Goal: Task Accomplishment & Management: Use online tool/utility

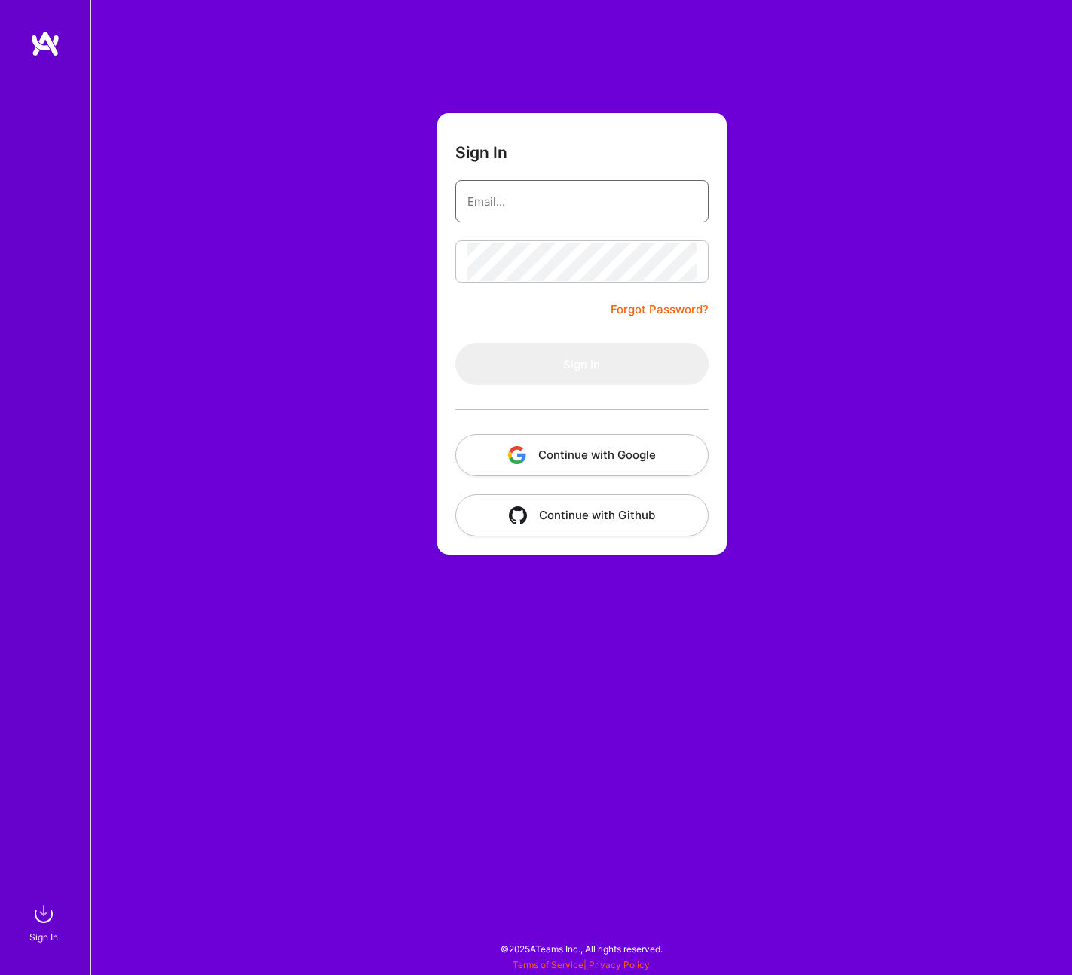
type input "[EMAIL_ADDRESS][DOMAIN_NAME]"
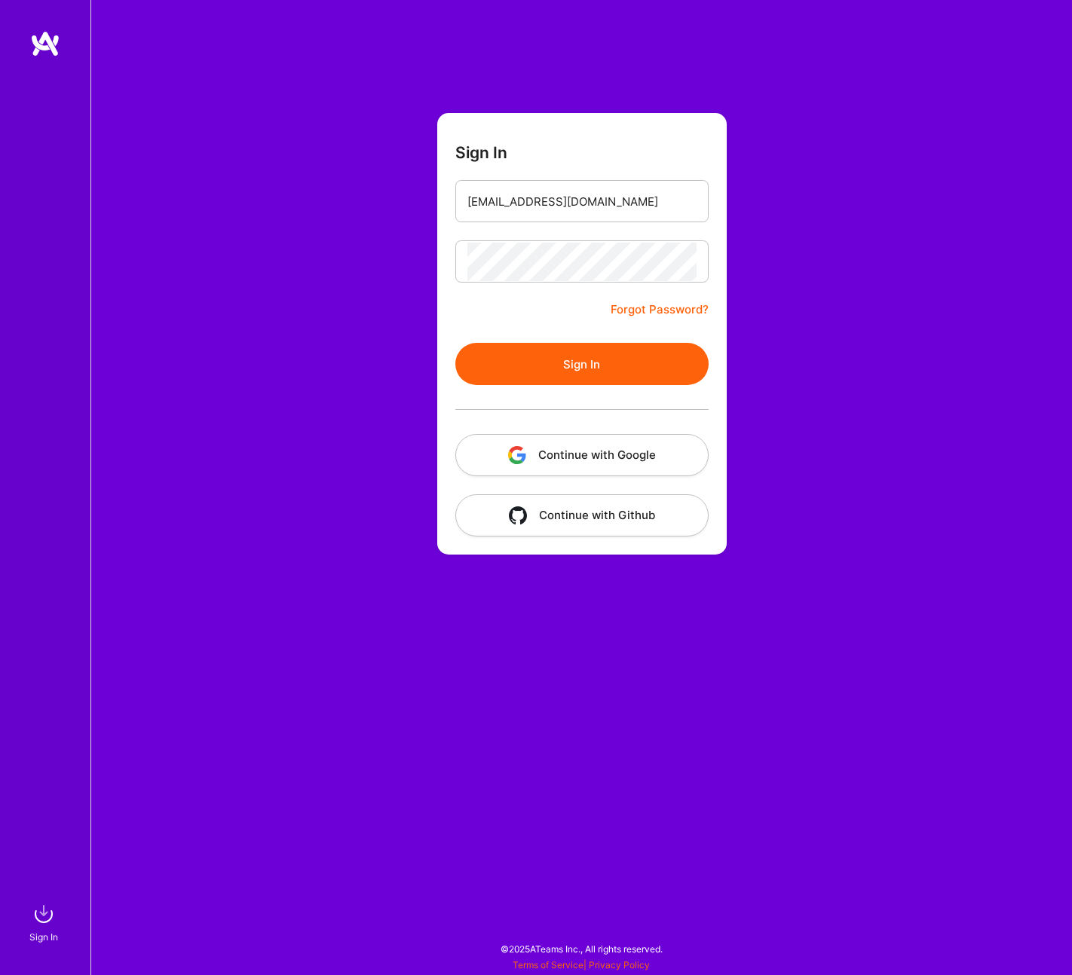
click at [565, 377] on button "Sign In" at bounding box center [581, 364] width 253 height 42
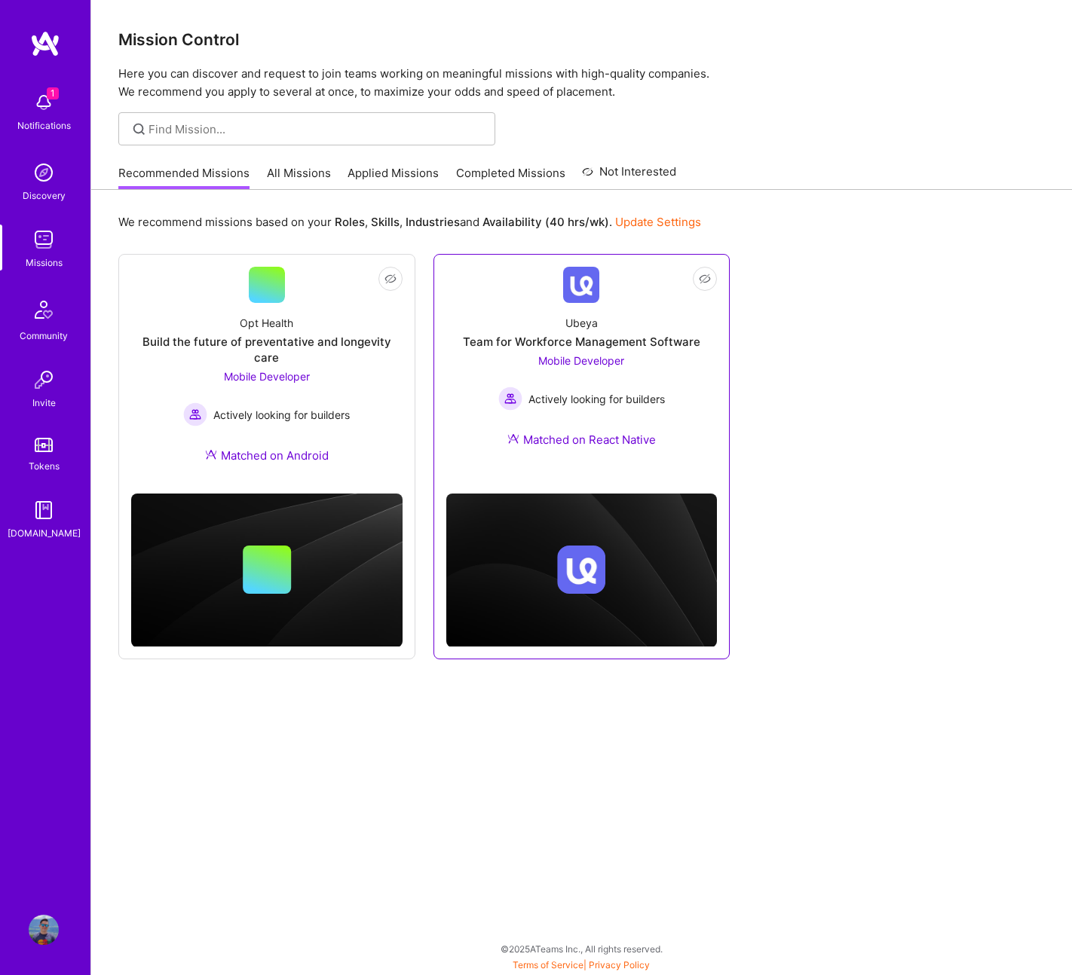
click at [684, 343] on div "Team for Workforce Management Software" at bounding box center [581, 342] width 237 height 16
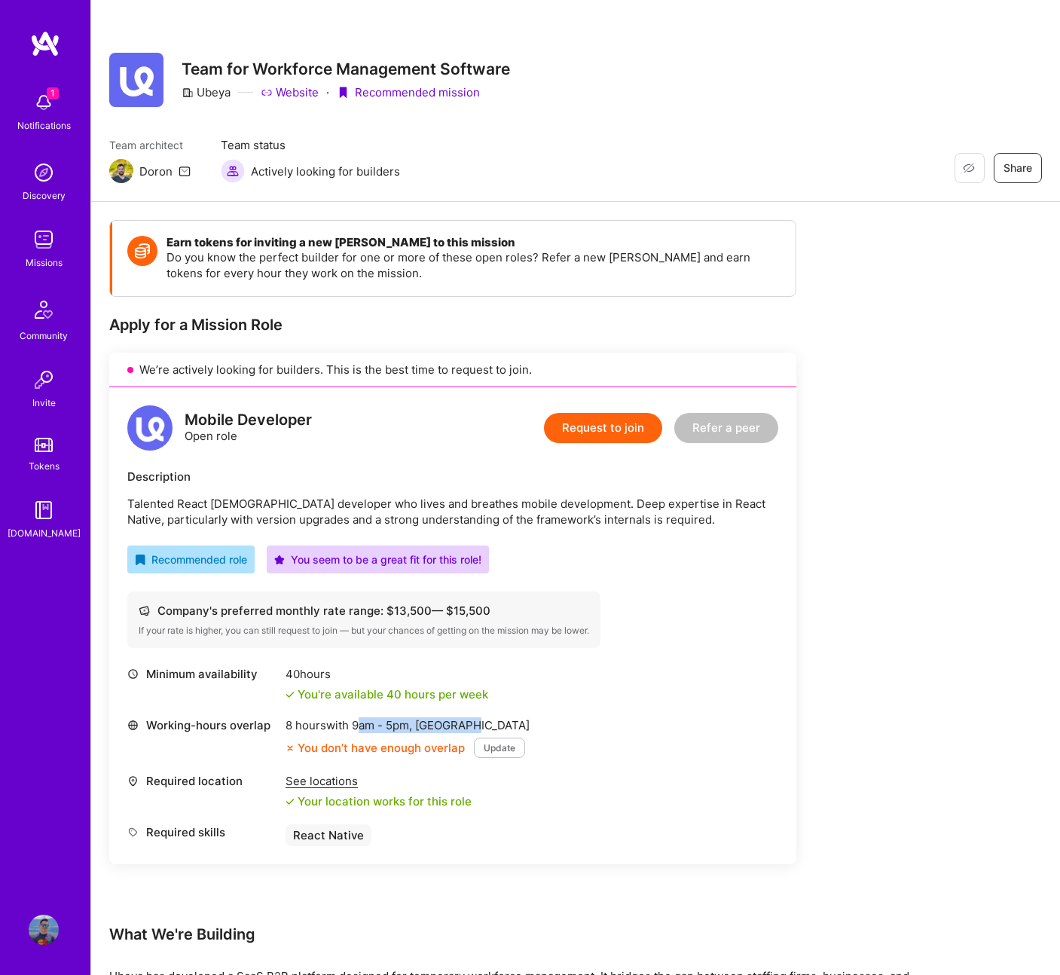
drag, startPoint x: 359, startPoint y: 727, endPoint x: 480, endPoint y: 732, distance: 120.7
click at [480, 732] on div "8 hours with 9am - 5pm , [GEOGRAPHIC_DATA]" at bounding box center [408, 725] width 244 height 16
drag, startPoint x: 275, startPoint y: 523, endPoint x: 611, endPoint y: 522, distance: 336.1
click at [611, 522] on p "Talented React [DEMOGRAPHIC_DATA] developer who lives and breathes mobile devel…" at bounding box center [452, 512] width 651 height 32
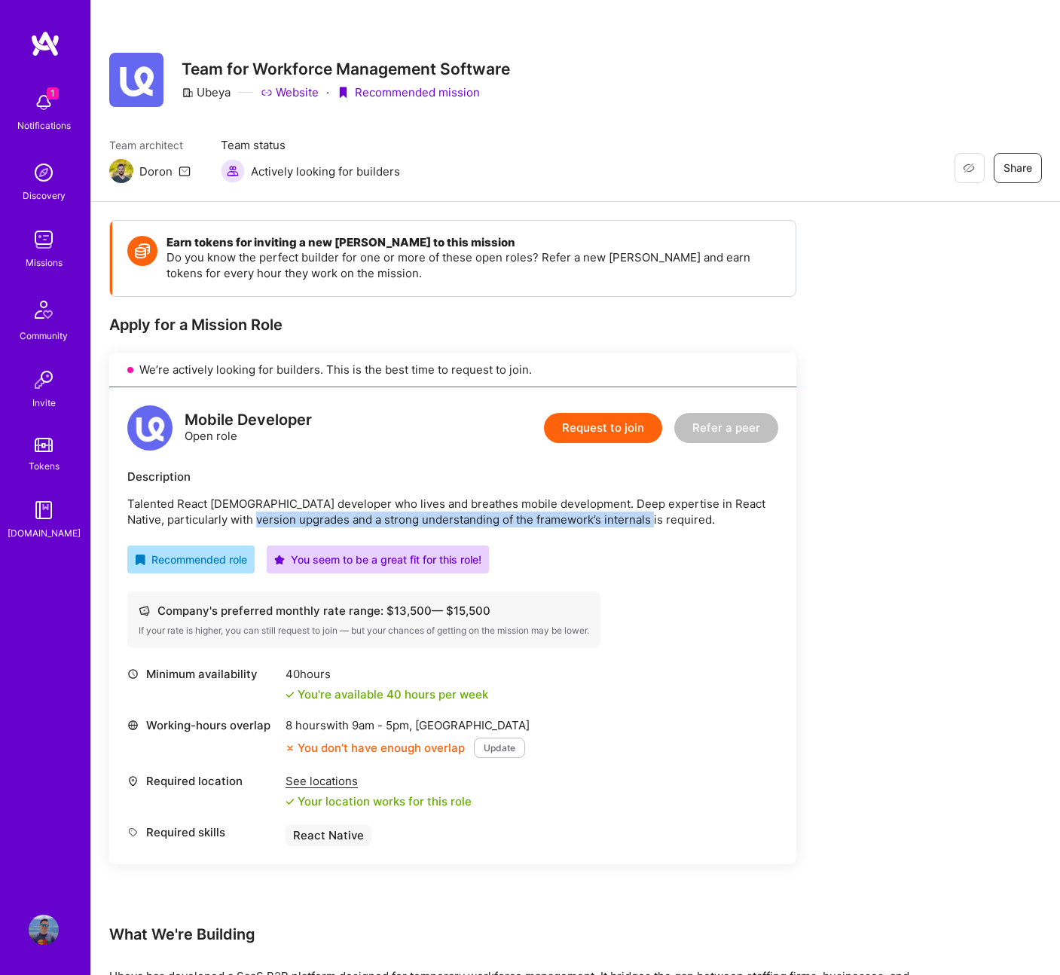
click at [611, 522] on p "Talented React [DEMOGRAPHIC_DATA] developer who lives and breathes mobile devel…" at bounding box center [452, 512] width 651 height 32
click at [404, 612] on div "Company's preferred monthly rate range: $ 13,500 — $ 15,500" at bounding box center [364, 611] width 451 height 16
drag, startPoint x: 424, startPoint y: 612, endPoint x: 479, endPoint y: 613, distance: 55.0
click at [479, 613] on div "Company's preferred monthly rate range: $ 13,500 — $ 15,500" at bounding box center [364, 611] width 451 height 16
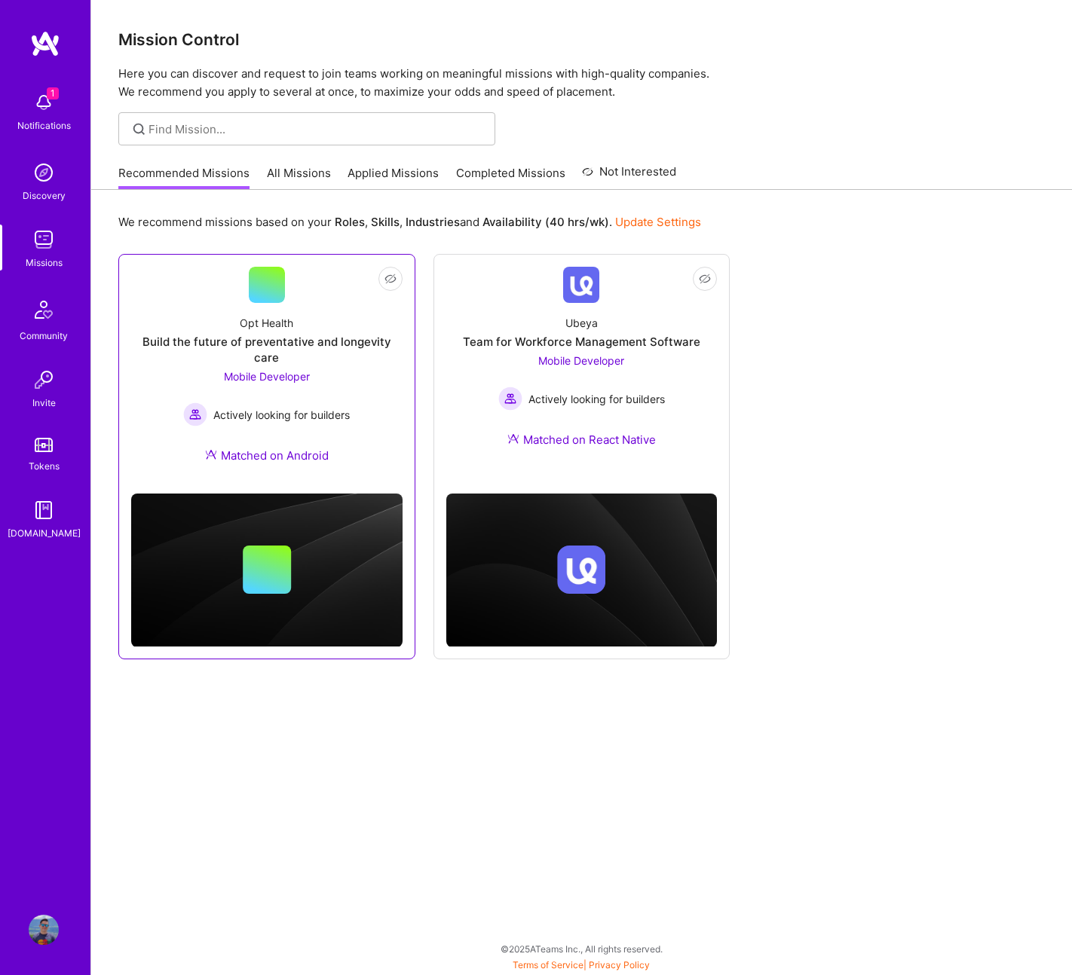
click at [285, 348] on div "Build the future of preventative and longevity care" at bounding box center [266, 350] width 271 height 32
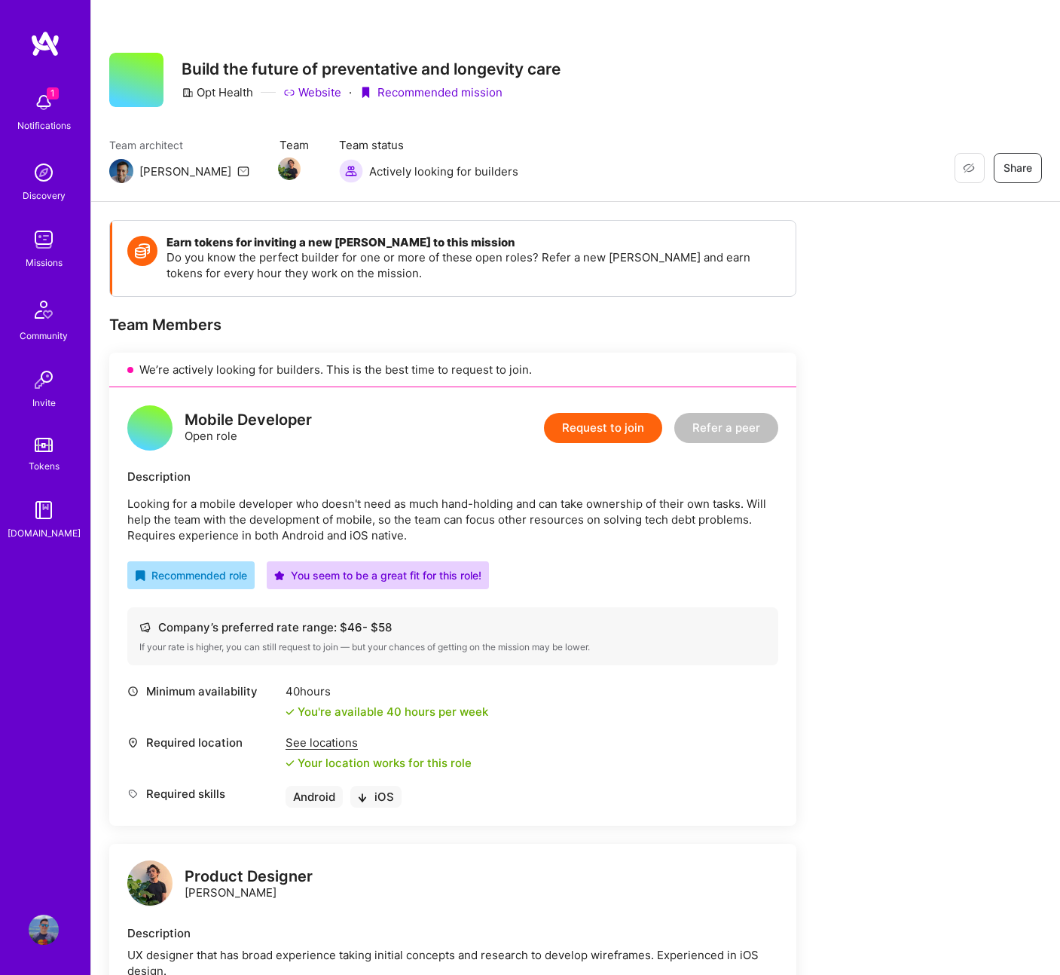
click at [49, 234] on img at bounding box center [44, 240] width 30 height 30
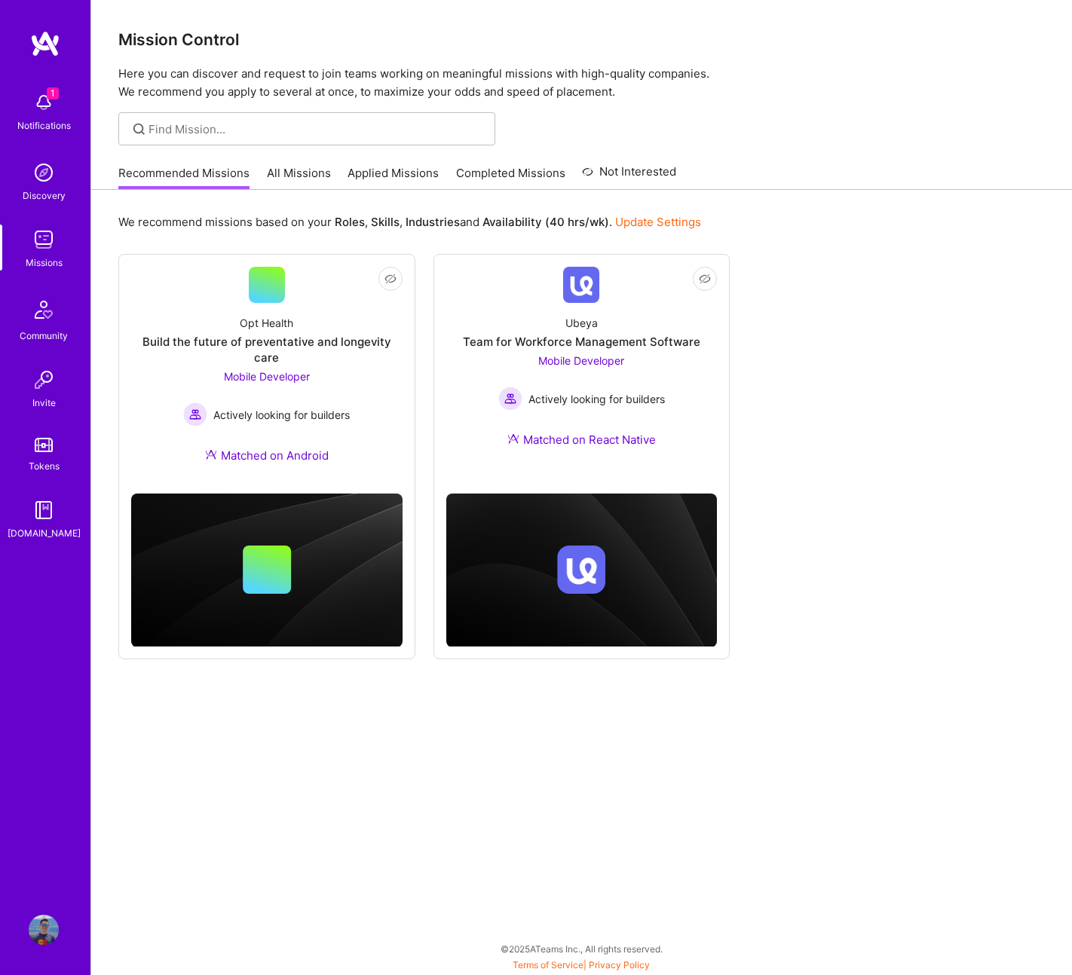
click at [295, 162] on div "Recommended Missions All Missions Applied Missions Completed Missions Not Inter…" at bounding box center [397, 173] width 558 height 32
click at [296, 171] on link "All Missions" at bounding box center [299, 177] width 64 height 25
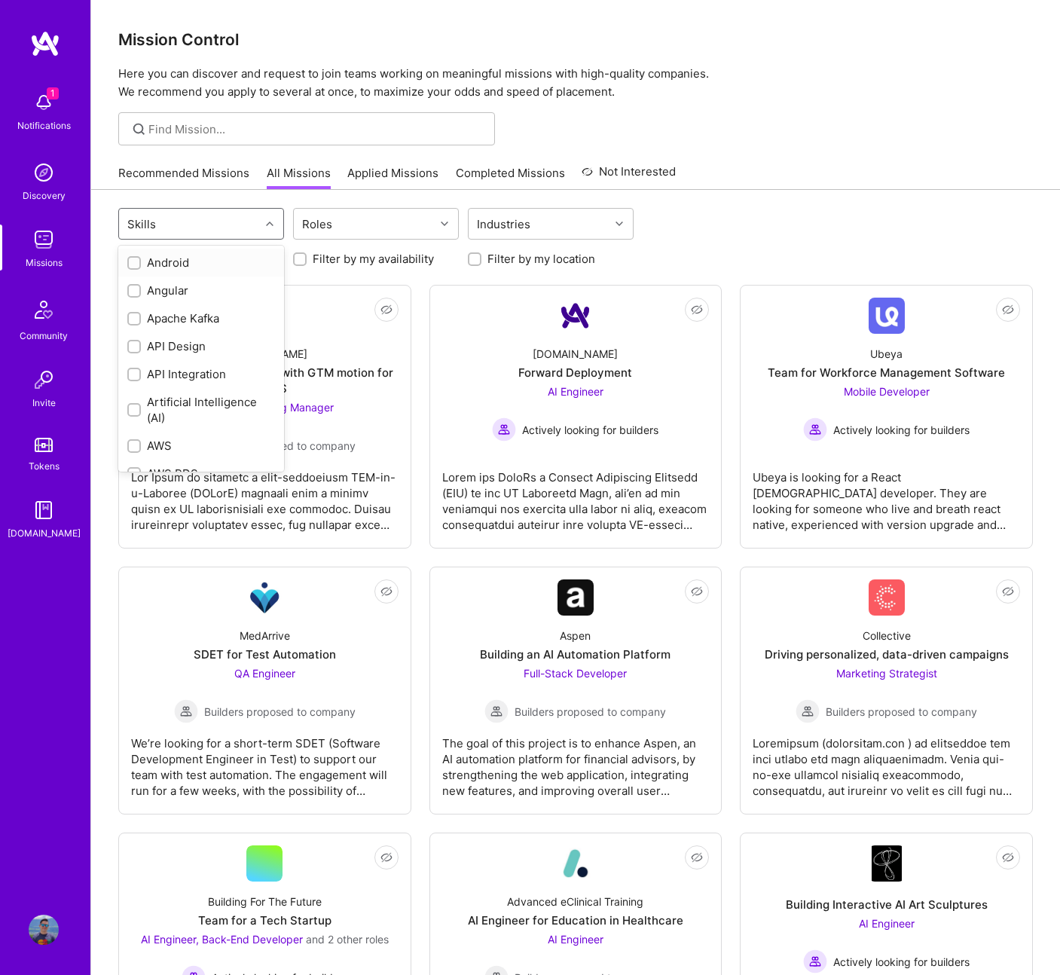
click at [222, 232] on div "Skills" at bounding box center [189, 224] width 141 height 30
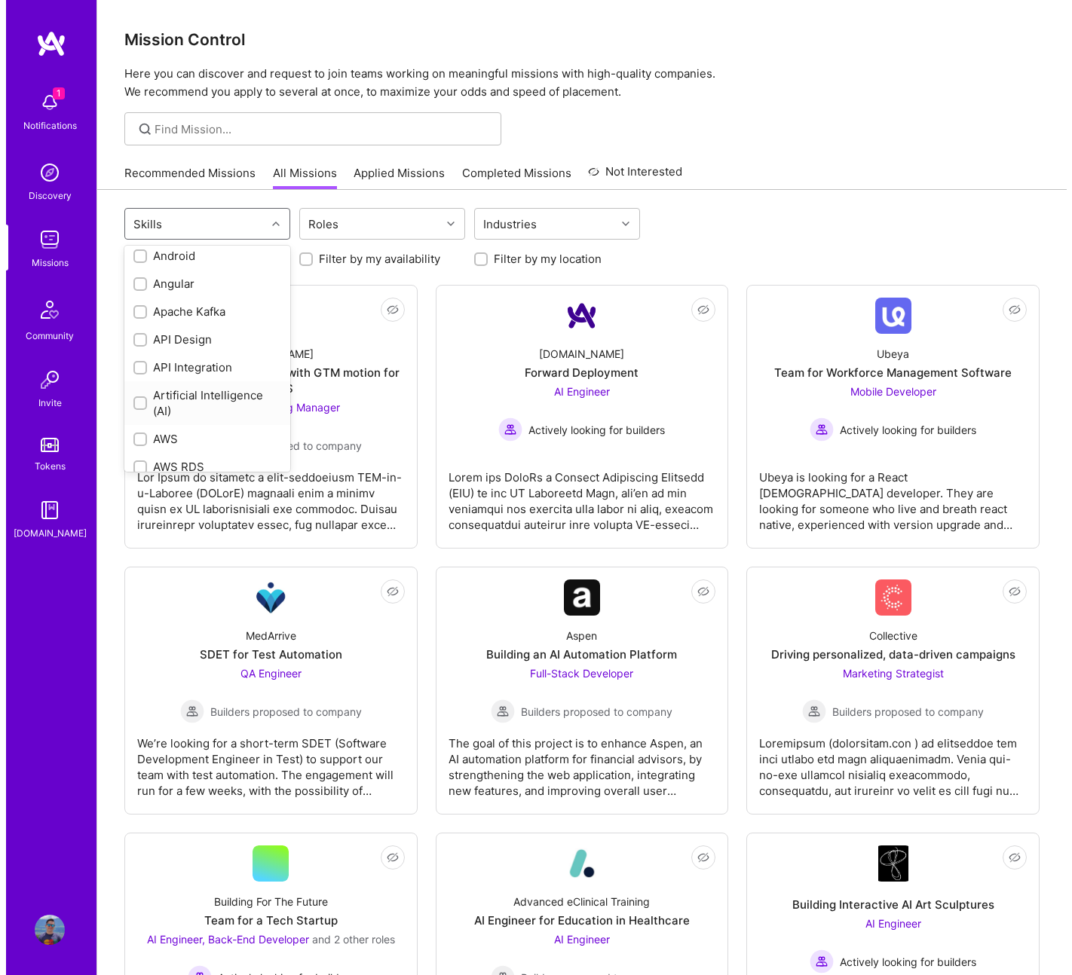
scroll to position [15, 0]
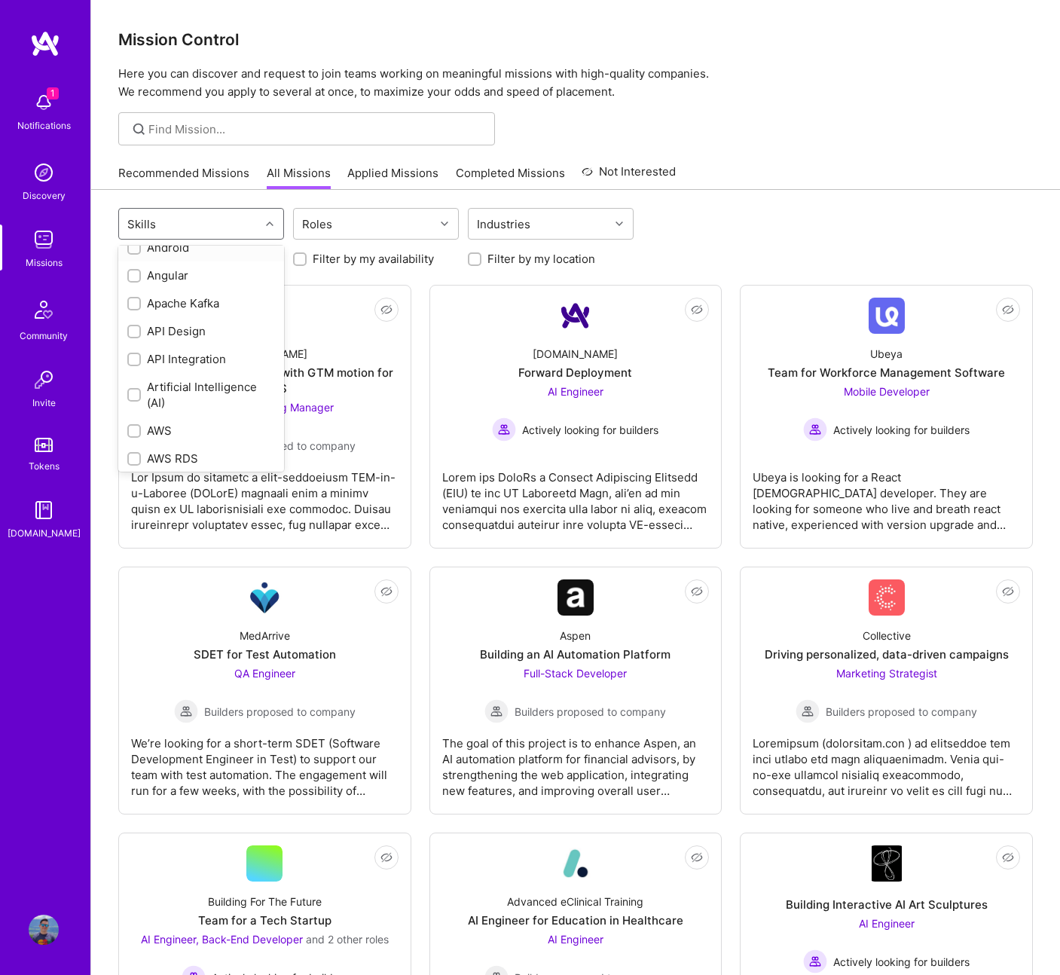
click at [178, 249] on div "Android" at bounding box center [201, 248] width 148 height 16
checkbox input "true"
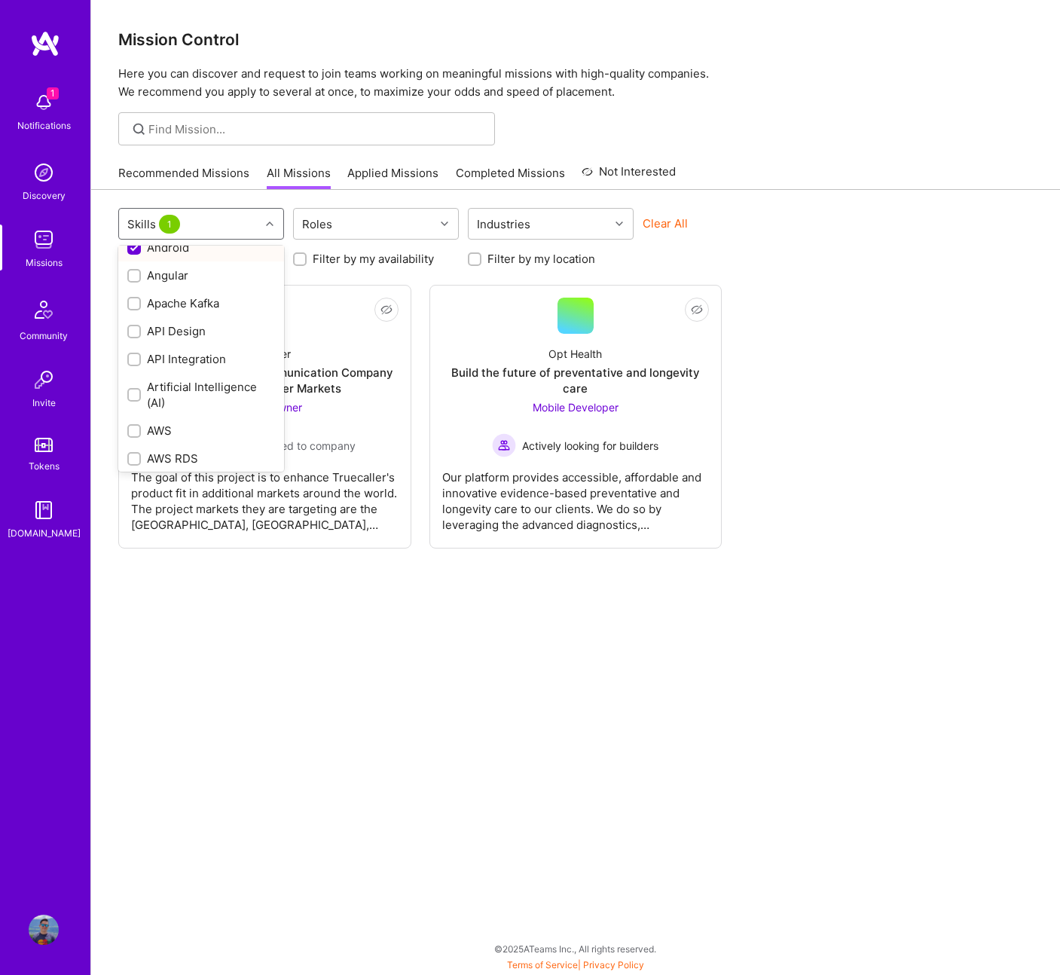
scroll to position [14, 0]
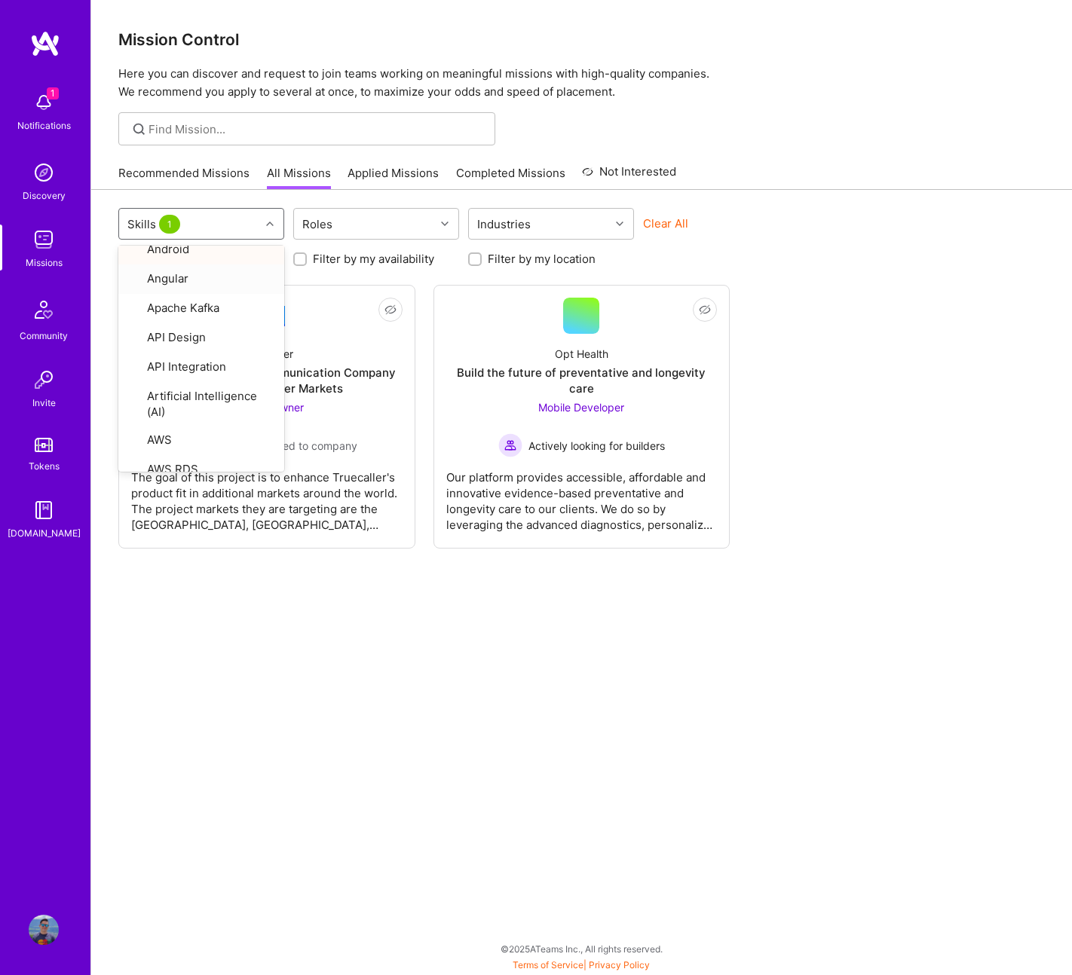
click at [703, 713] on div "option Android, selected. option Angular focused, 2 of 70. 70 results available…" at bounding box center [581, 580] width 980 height 780
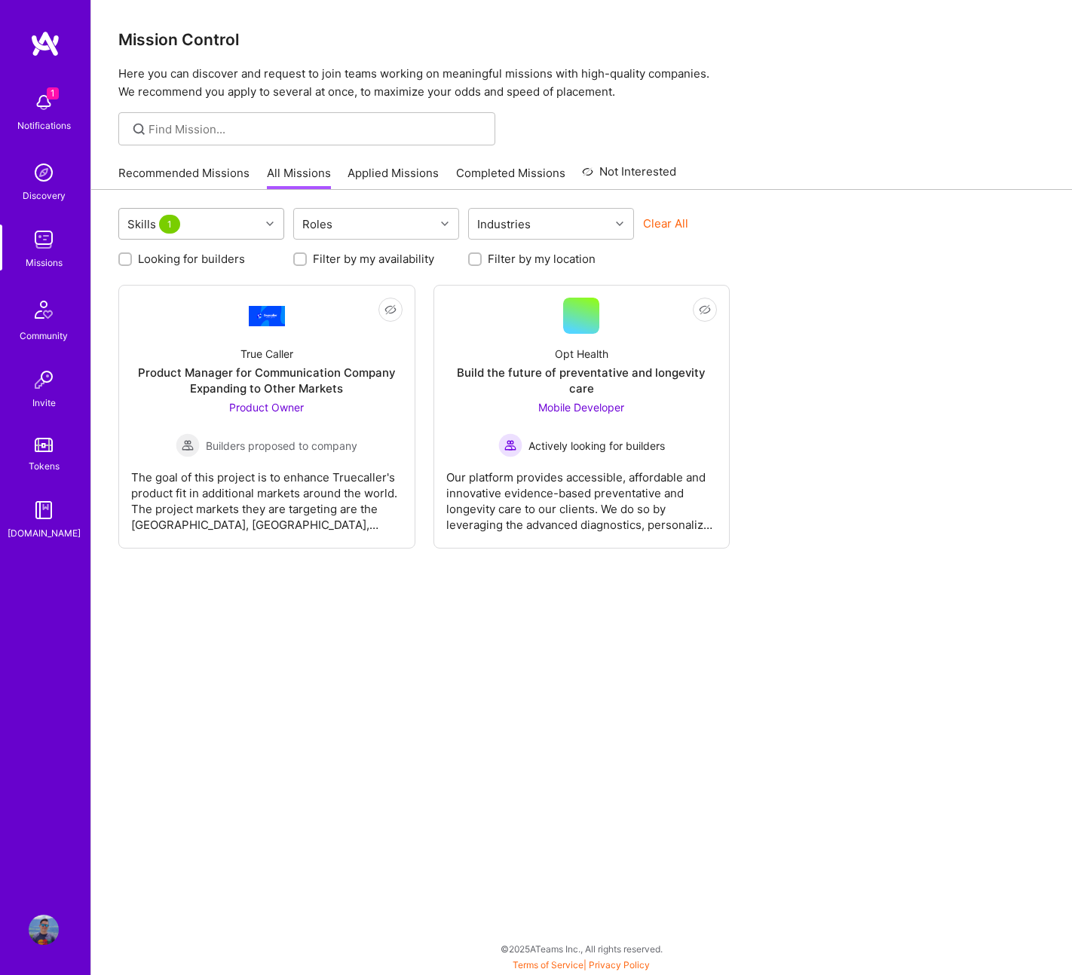
click at [222, 232] on div "Skills 1" at bounding box center [189, 224] width 141 height 30
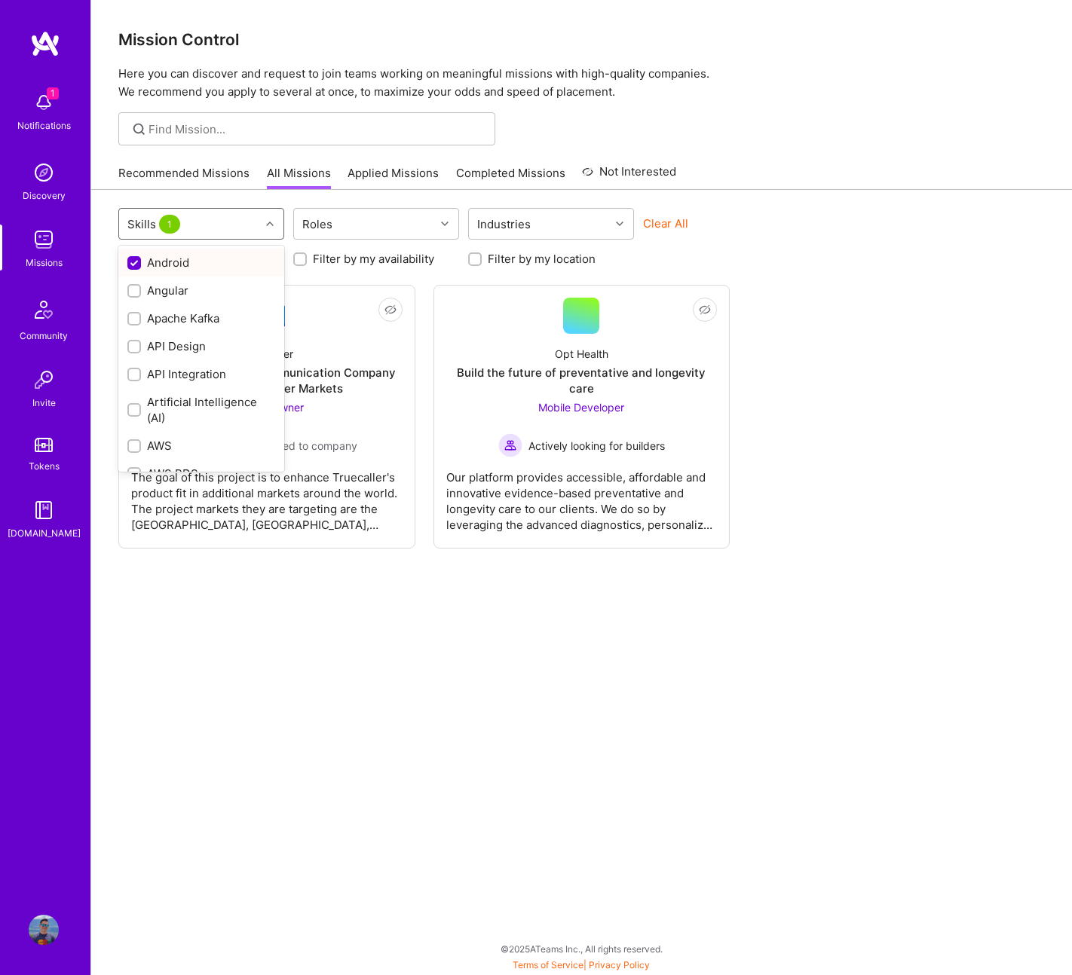
click at [193, 262] on div "Android" at bounding box center [201, 263] width 148 height 16
checkbox input "false"
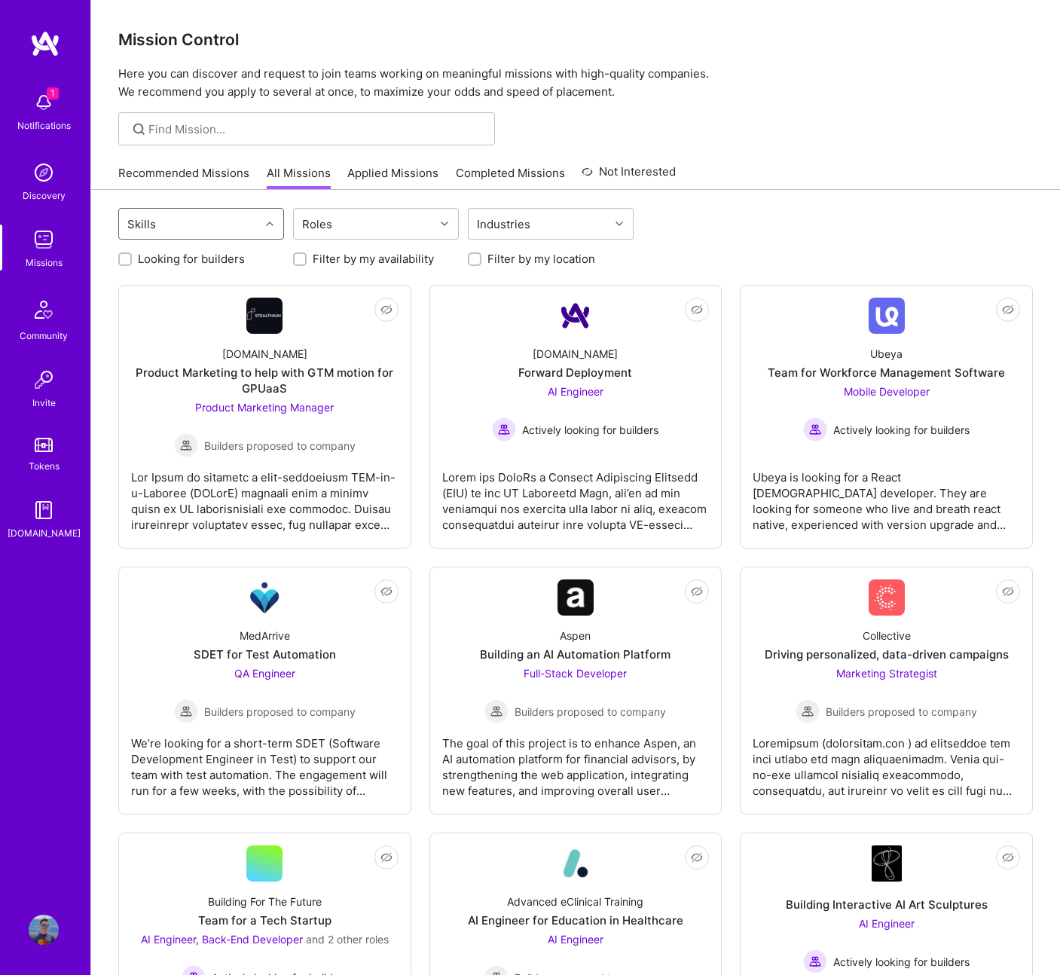
click at [224, 230] on div "Skills" at bounding box center [189, 224] width 141 height 30
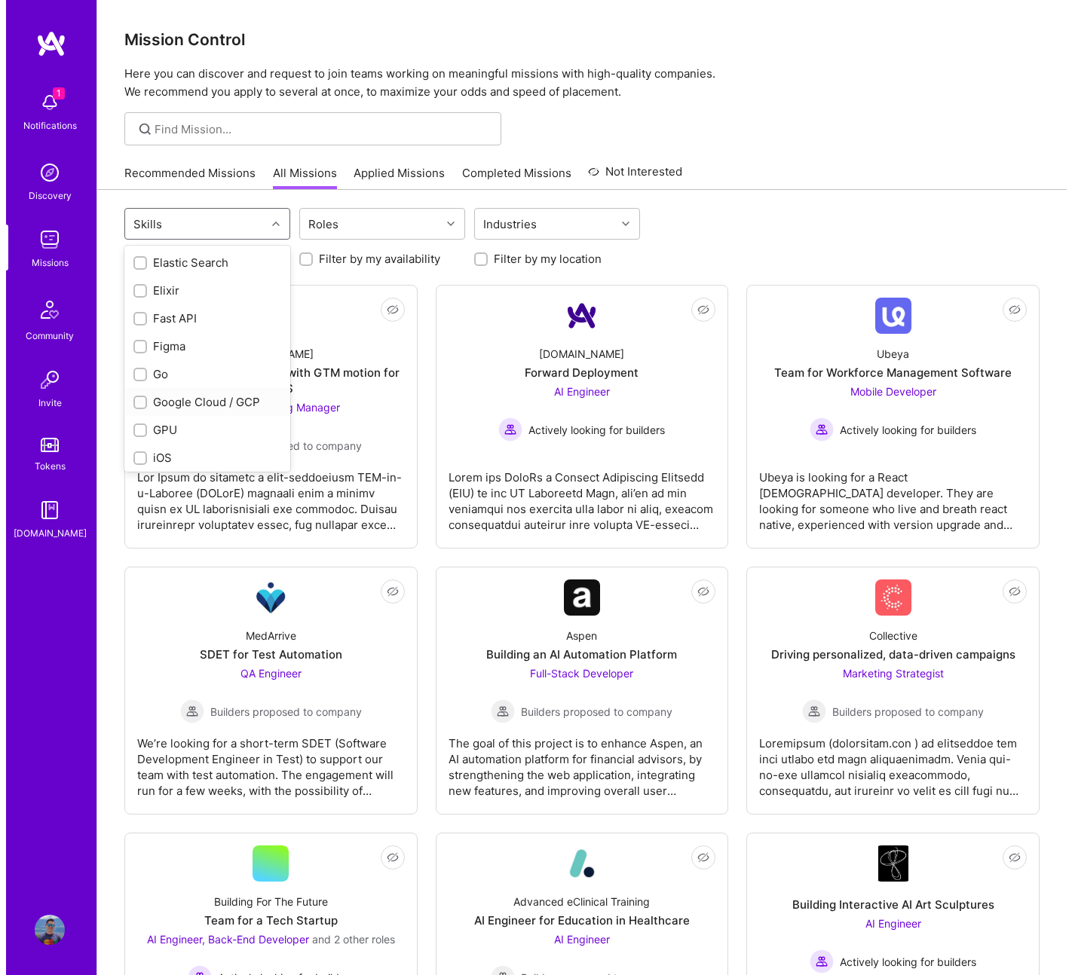
scroll to position [601, 0]
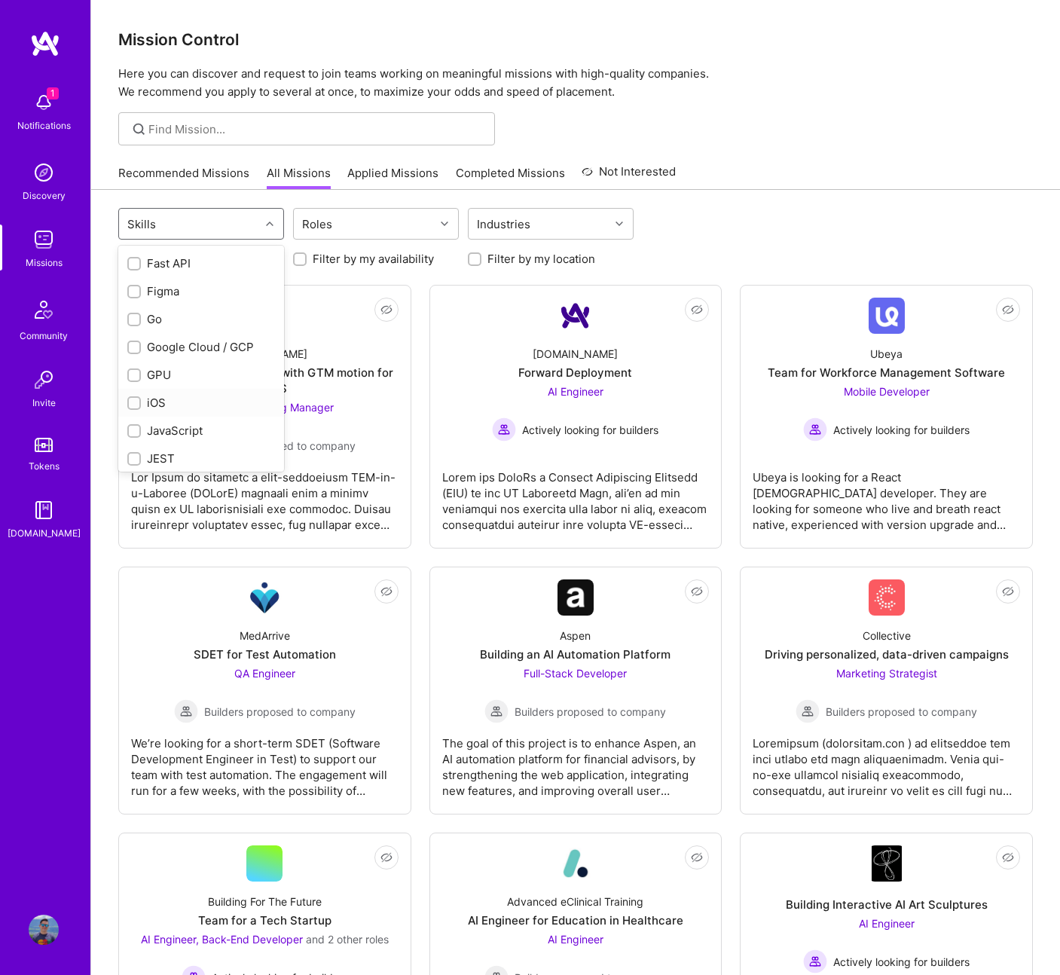
click at [211, 400] on div "iOS" at bounding box center [201, 403] width 148 height 16
checkbox input "true"
